Goal: Task Accomplishment & Management: Complete application form

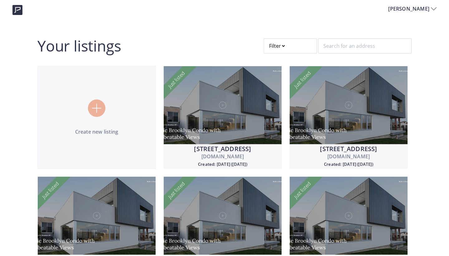
click at [98, 109] on img at bounding box center [96, 108] width 9 height 9
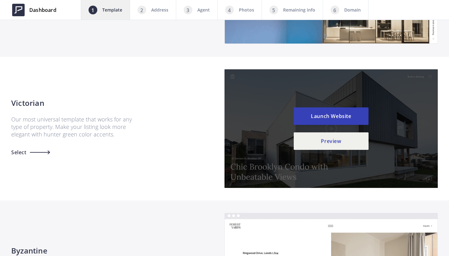
scroll to position [517, 0]
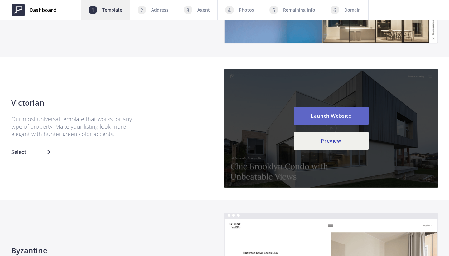
click at [334, 116] on button "Launch Website" at bounding box center [331, 115] width 75 height 17
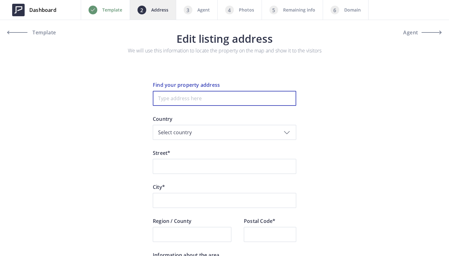
click at [210, 100] on input at bounding box center [225, 98] width 144 height 15
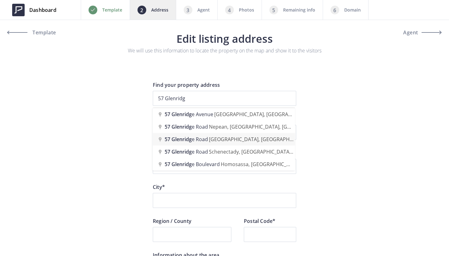
type input "57 Glenridge Road, Scarborough, ON, Canada"
type input "Glenridge Road 57"
type input "Toronto"
type input "ON"
type input "M1M 1B1"
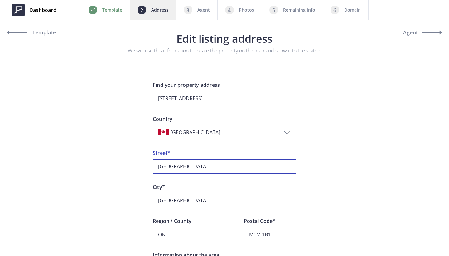
click at [156, 168] on input "Glenridge Road" at bounding box center [225, 166] width 144 height 15
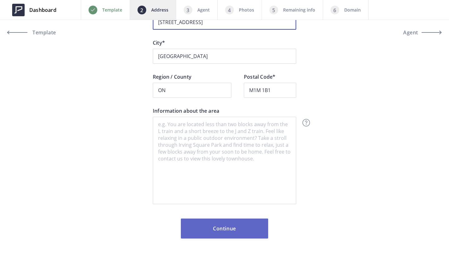
type input "57 Glenridge Road"
click at [227, 224] on button "Continue" at bounding box center [224, 228] width 87 height 20
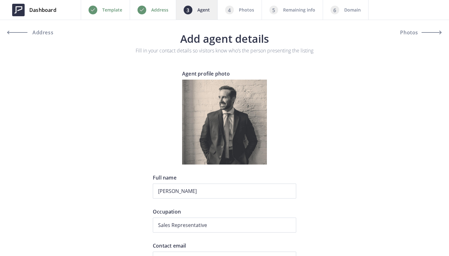
type input "+1 416-458-9252"
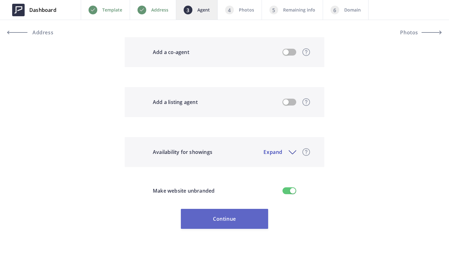
scroll to position [551, 0]
click at [232, 210] on button "Continue" at bounding box center [224, 219] width 87 height 20
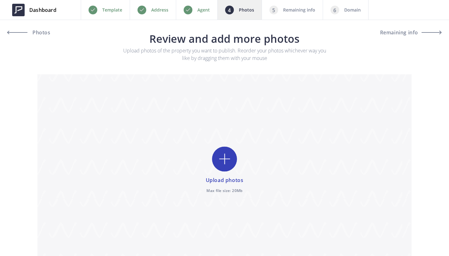
click at [220, 157] on input "file" at bounding box center [224, 170] width 374 height 192
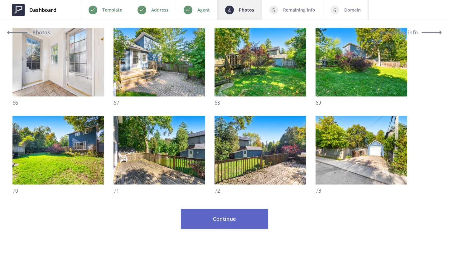
scroll to position [1115, 0]
click at [232, 218] on button "Continue" at bounding box center [224, 219] width 87 height 20
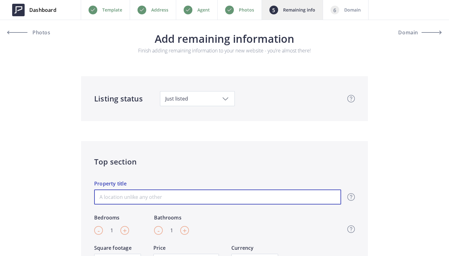
click at [177, 200] on input "Property title" at bounding box center [217, 196] width 247 height 15
paste input "Welcome to 57 Glenridge Rd"
type input "Welcome to 57 Glenridge Rd"
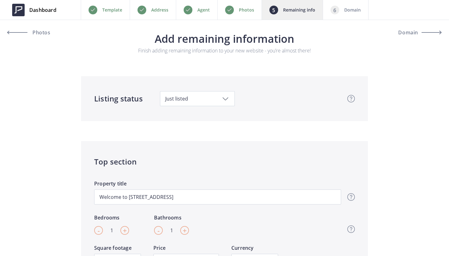
click at [123, 230] on span "+" at bounding box center [125, 230] width 4 height 9
type input "3"
click at [183, 230] on span "+" at bounding box center [185, 230] width 4 height 9
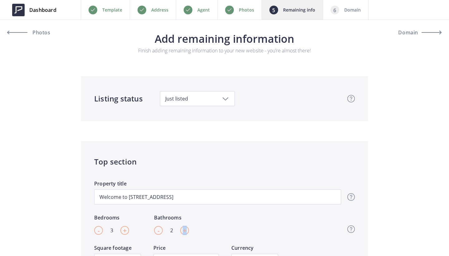
type input "3"
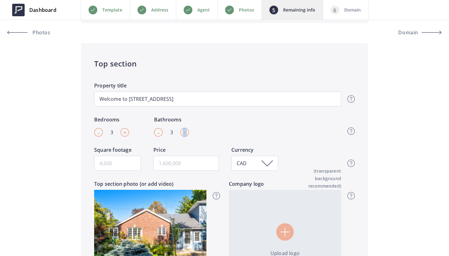
scroll to position [100, 0]
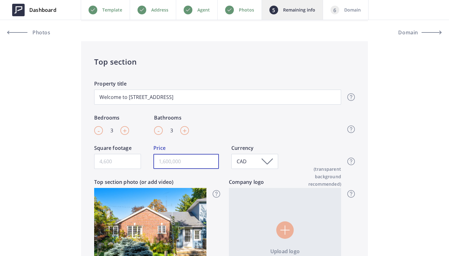
click at [169, 160] on input "text" at bounding box center [187, 161] width 66 height 15
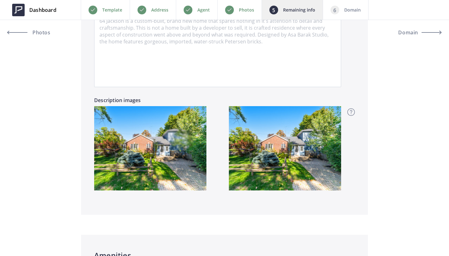
scroll to position [499, 0]
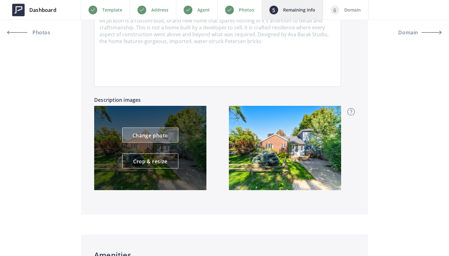
click at [148, 135] on link "Change photo" at bounding box center [150, 135] width 56 height 15
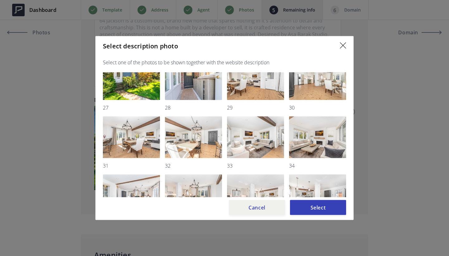
scroll to position [135, 0]
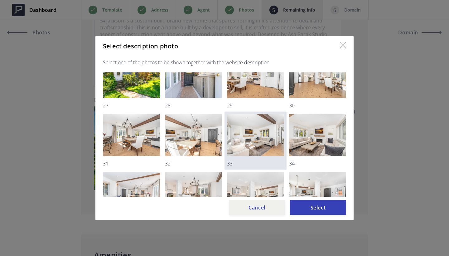
click at [251, 136] on img at bounding box center [255, 135] width 57 height 42
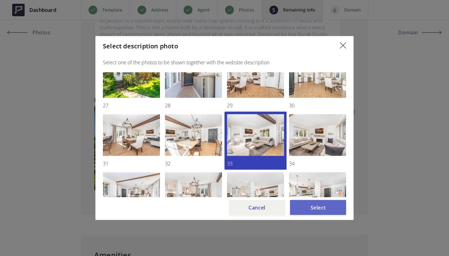
click at [319, 205] on button "Select" at bounding box center [318, 207] width 56 height 15
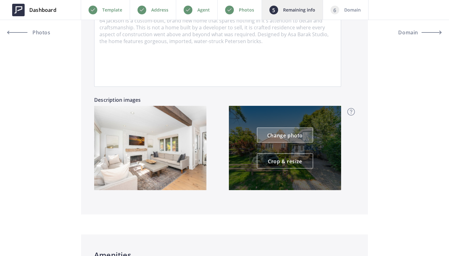
click at [290, 134] on link "Change photo" at bounding box center [285, 135] width 56 height 15
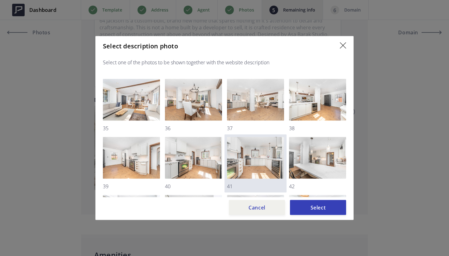
scroll to position [228, 0]
click at [260, 155] on img at bounding box center [255, 158] width 57 height 42
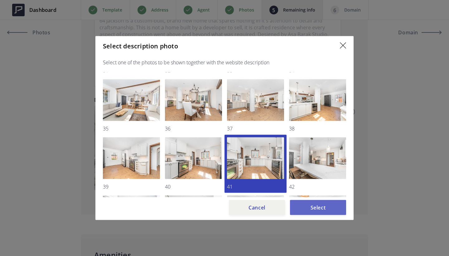
click at [318, 204] on button "Select" at bounding box center [318, 207] width 56 height 15
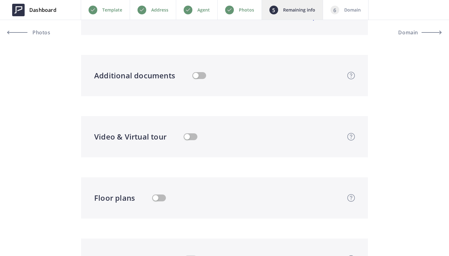
scroll to position [1143, 0]
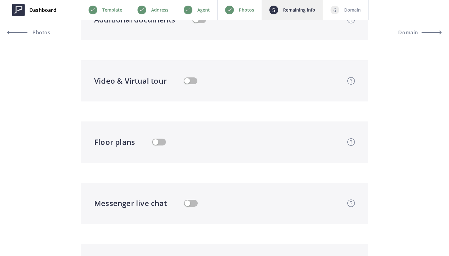
click at [190, 79] on button "button" at bounding box center [191, 80] width 14 height 7
type input "1,200,000"
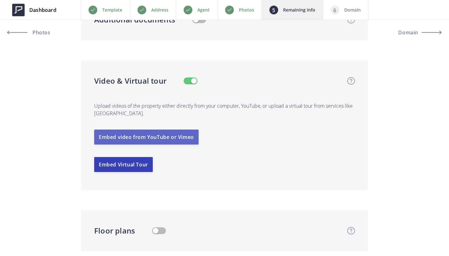
click at [167, 139] on button "Embed video from YouTube or Vimeo" at bounding box center [146, 136] width 105 height 15
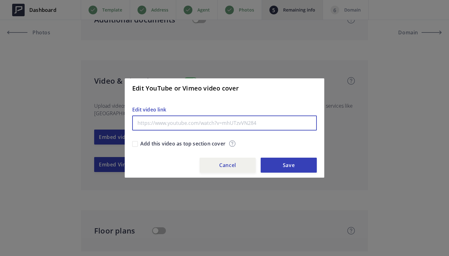
click at [194, 117] on input "text" at bounding box center [224, 122] width 185 height 15
paste input "https://www.youtube.com/watch?v=UiU_x9Hrieo&embeds_referring_euri=https%3A%2F%2…"
type input "https://www.youtube.com/watch?v=UiU_x9Hrieo&embeds_referring_euri=https%3A%2F%2…"
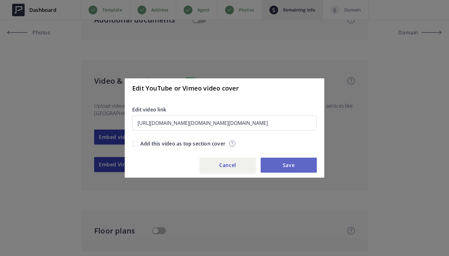
click at [304, 170] on button "Save" at bounding box center [289, 165] width 56 height 15
type input "1,200,000"
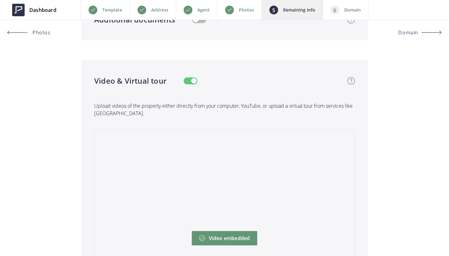
scroll to position [1316, 0]
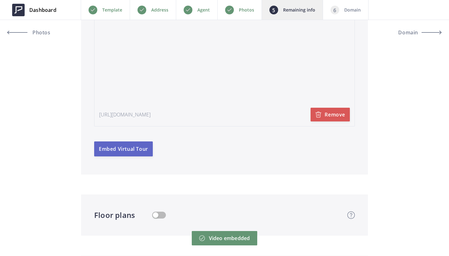
click at [124, 148] on button "Embed Virtual Tour" at bounding box center [123, 148] width 59 height 15
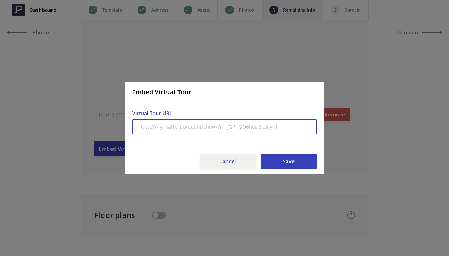
click at [163, 126] on input "text" at bounding box center [224, 126] width 185 height 15
paste input "[URL][DOMAIN_NAME]"
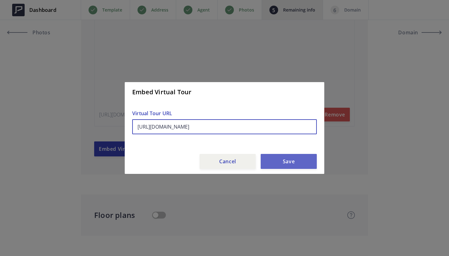
type input "[URL][DOMAIN_NAME]"
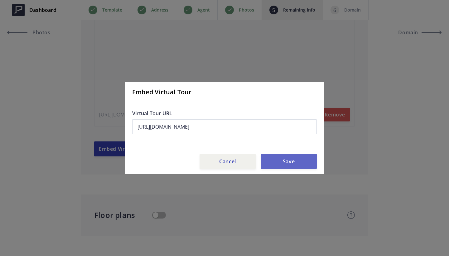
click at [302, 164] on button "Save" at bounding box center [289, 161] width 56 height 15
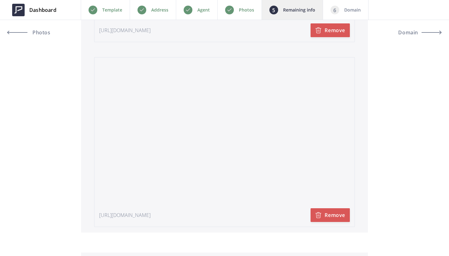
scroll to position [1504, 0]
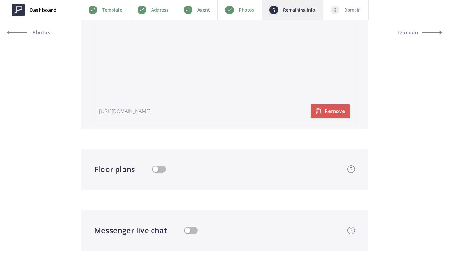
click at [157, 170] on button "button" at bounding box center [159, 169] width 14 height 7
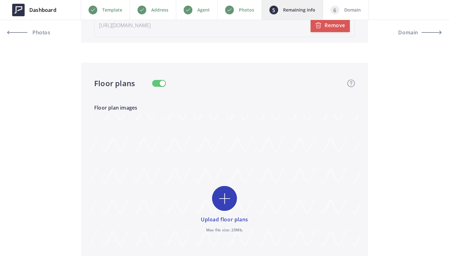
scroll to position [1599, 0]
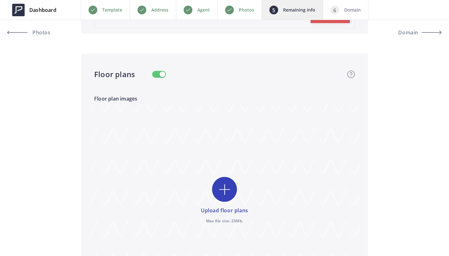
click at [224, 185] on input "file" at bounding box center [225, 201] width 270 height 192
click at [226, 191] on input "file" at bounding box center [225, 201] width 270 height 192
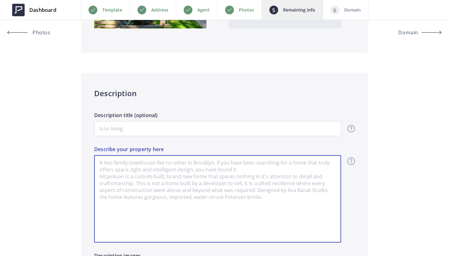
click at [186, 189] on textarea "Describe your property here" at bounding box center [217, 198] width 247 height 87
paste textarea "Welcome to [STREET_ADDRESS] This Home Features a Large Eat-In Kitchen, Lots of …"
type input "1,200,000"
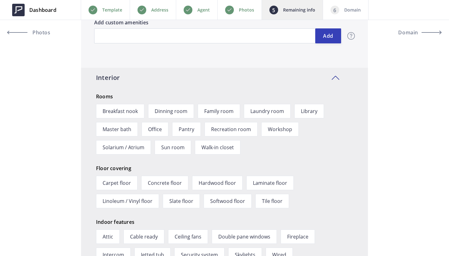
scroll to position [765, 0]
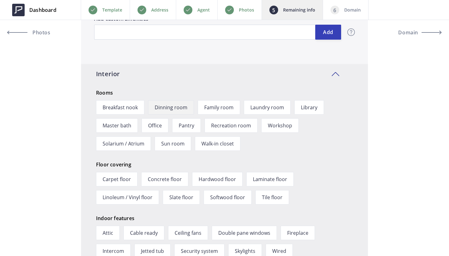
type textarea "Welcome to [STREET_ADDRESS] This Home Features a Large Eat-In Kitchen, Lots of …"
click at [180, 105] on span "Dinning room" at bounding box center [171, 107] width 46 height 14
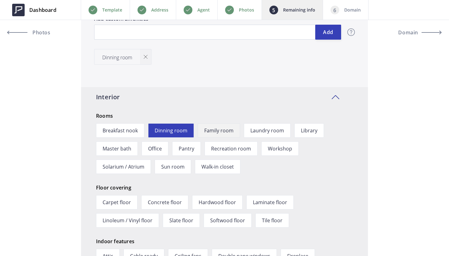
click at [221, 129] on span "Family room" at bounding box center [219, 130] width 42 height 14
click at [271, 132] on span "Laundry room" at bounding box center [267, 130] width 47 height 14
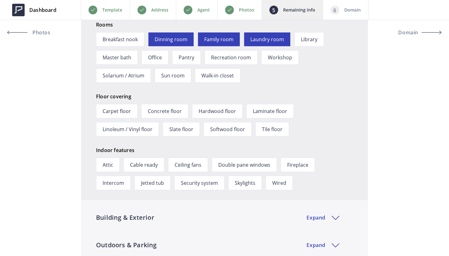
scroll to position [857, 0]
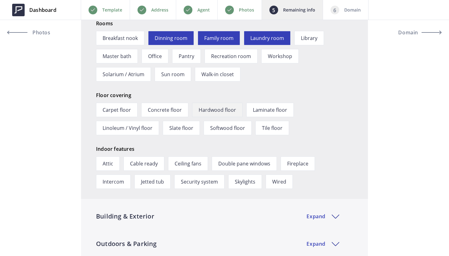
click at [216, 111] on span "Hardwood floor" at bounding box center [217, 110] width 51 height 14
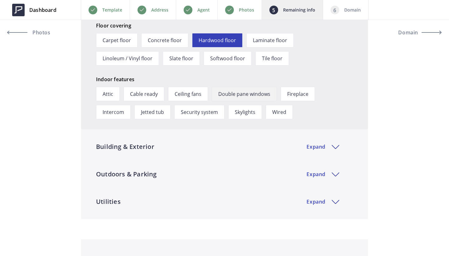
scroll to position [967, 0]
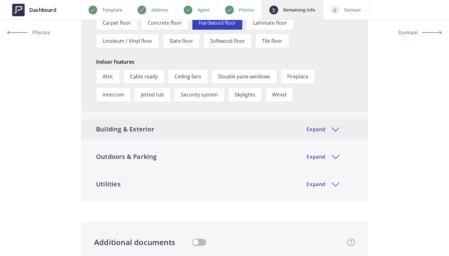
click at [201, 129] on div "Building & Exterior Expand" at bounding box center [224, 129] width 287 height 20
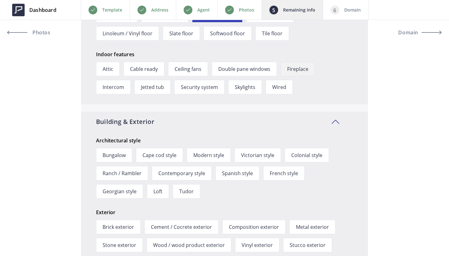
scroll to position [972, 0]
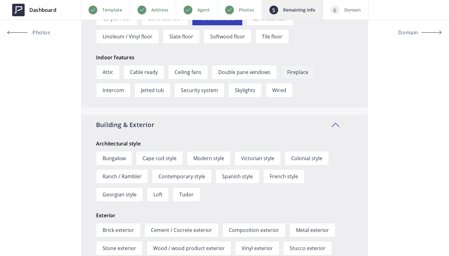
click at [301, 70] on span "Fireplace" at bounding box center [298, 72] width 34 height 14
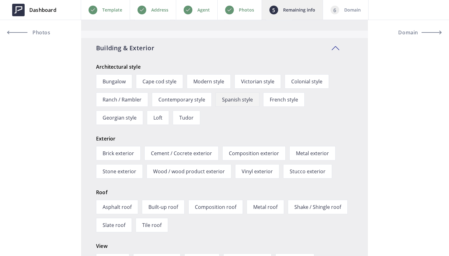
scroll to position [1054, 0]
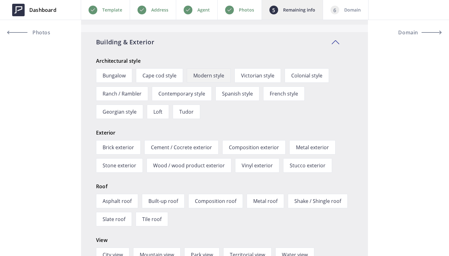
click at [216, 78] on span "Modern style" at bounding box center [209, 75] width 44 height 14
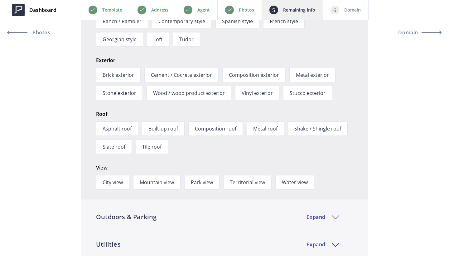
scroll to position [1127, 0]
click at [126, 74] on span "Brick exterior" at bounding box center [118, 74] width 45 height 14
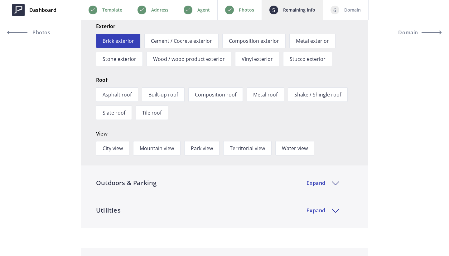
scroll to position [1177, 0]
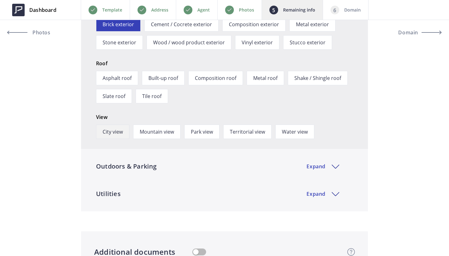
click at [115, 128] on span "City view" at bounding box center [112, 131] width 33 height 14
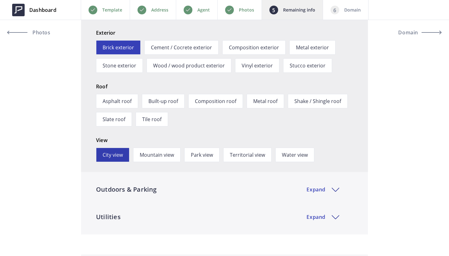
click at [122, 160] on span "City view" at bounding box center [112, 155] width 33 height 14
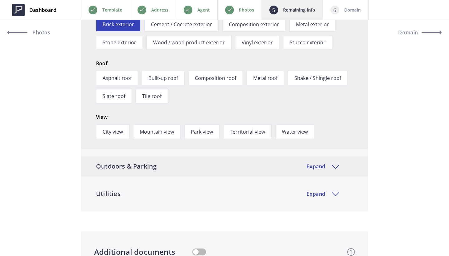
click at [181, 167] on div "Outdoors & Parking Expand" at bounding box center [224, 166] width 287 height 20
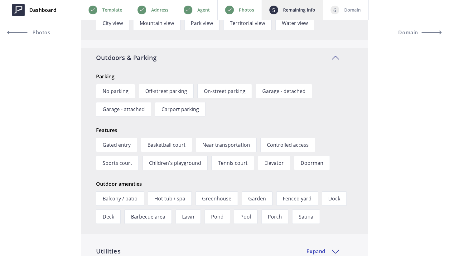
scroll to position [1288, 0]
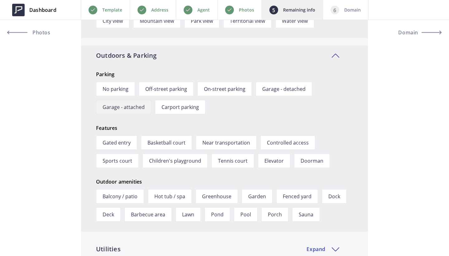
click at [121, 107] on span "Garage - attached" at bounding box center [123, 107] width 55 height 14
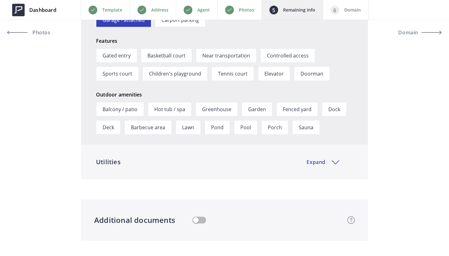
scroll to position [1399, 0]
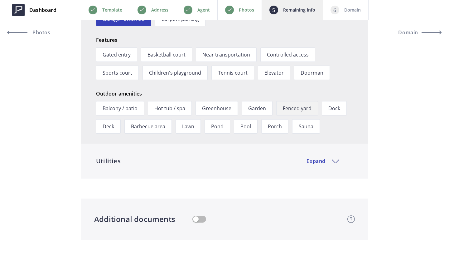
click at [298, 107] on span "Fenced yard" at bounding box center [297, 108] width 42 height 14
click at [261, 160] on div "Utilities Expand" at bounding box center [224, 161] width 287 height 20
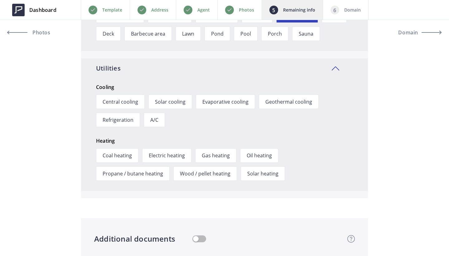
scroll to position [1493, 0]
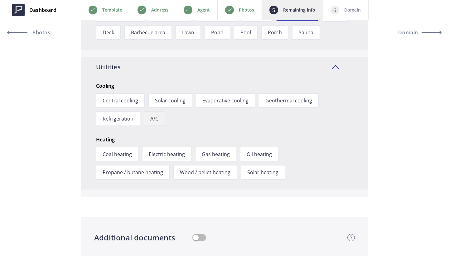
click at [153, 120] on span "A/C" at bounding box center [154, 118] width 21 height 14
click at [213, 155] on span "Gas heating" at bounding box center [215, 154] width 41 height 14
type input "1,200,000"
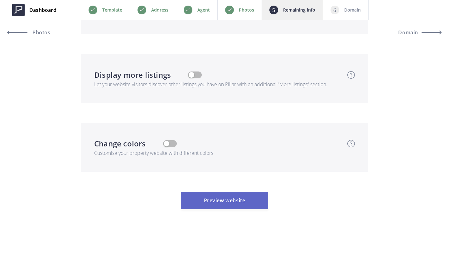
scroll to position [2633, 0]
click at [234, 193] on button "Preview website" at bounding box center [224, 200] width 87 height 17
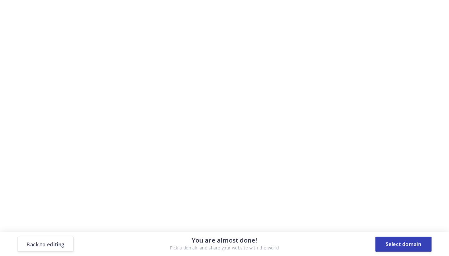
scroll to position [0, 0]
click at [420, 248] on button "Select domain" at bounding box center [404, 243] width 56 height 15
click at [413, 242] on button "Select domain" at bounding box center [404, 243] width 56 height 15
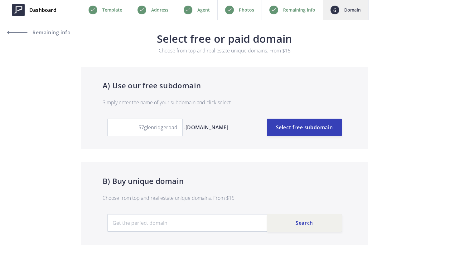
click at [324, 129] on button "Select free subdomain" at bounding box center [304, 127] width 75 height 17
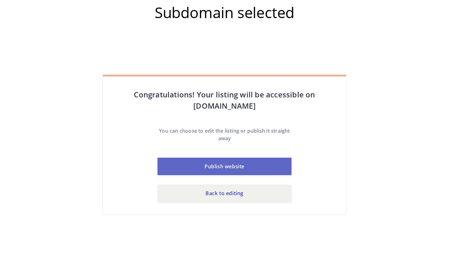
click at [257, 164] on button "Publish website" at bounding box center [225, 166] width 134 height 17
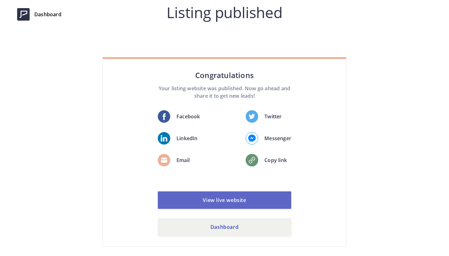
click at [253, 202] on link "View live website" at bounding box center [225, 199] width 134 height 17
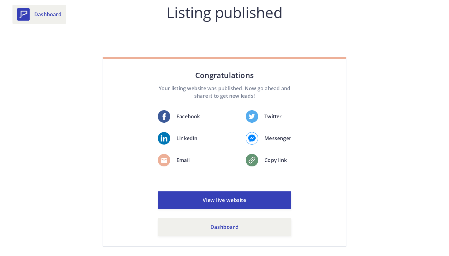
click at [58, 10] on link "Dashboard" at bounding box center [39, 14] width 54 height 19
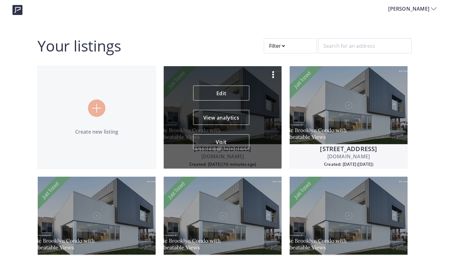
click at [229, 85] on div "[STREET_ADDRESS][DOMAIN_NAME] Created: [DATE] (10 minutes ago) Just listed Edit…" at bounding box center [222, 117] width 119 height 103
click at [223, 90] on link "Edit" at bounding box center [221, 92] width 56 height 15
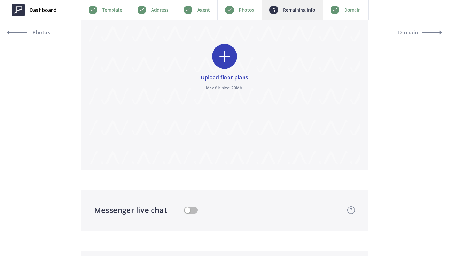
scroll to position [1888, 0]
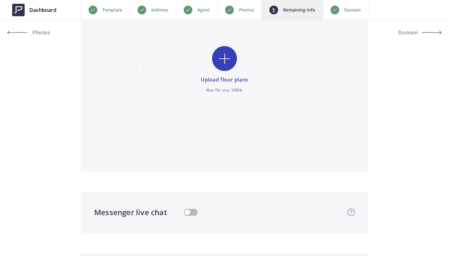
click at [220, 65] on input "file" at bounding box center [225, 70] width 270 height 192
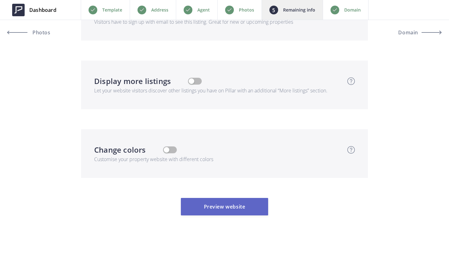
scroll to position [2120, 0]
click at [234, 206] on button "Preview website" at bounding box center [224, 207] width 87 height 17
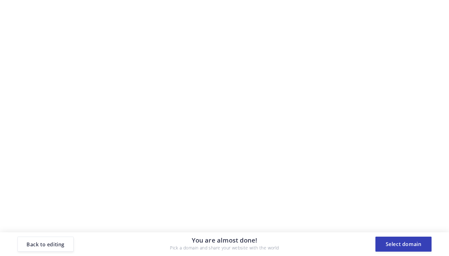
scroll to position [0, 0]
click at [406, 243] on button "Select domain" at bounding box center [404, 243] width 56 height 15
